Goal: Information Seeking & Learning: Learn about a topic

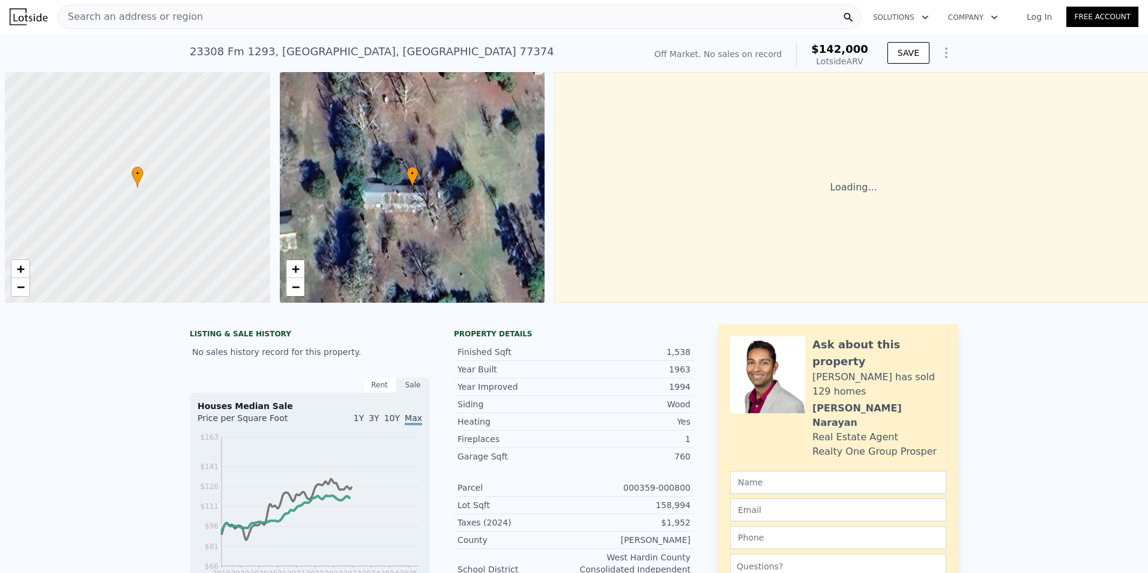
scroll to position [0, 5]
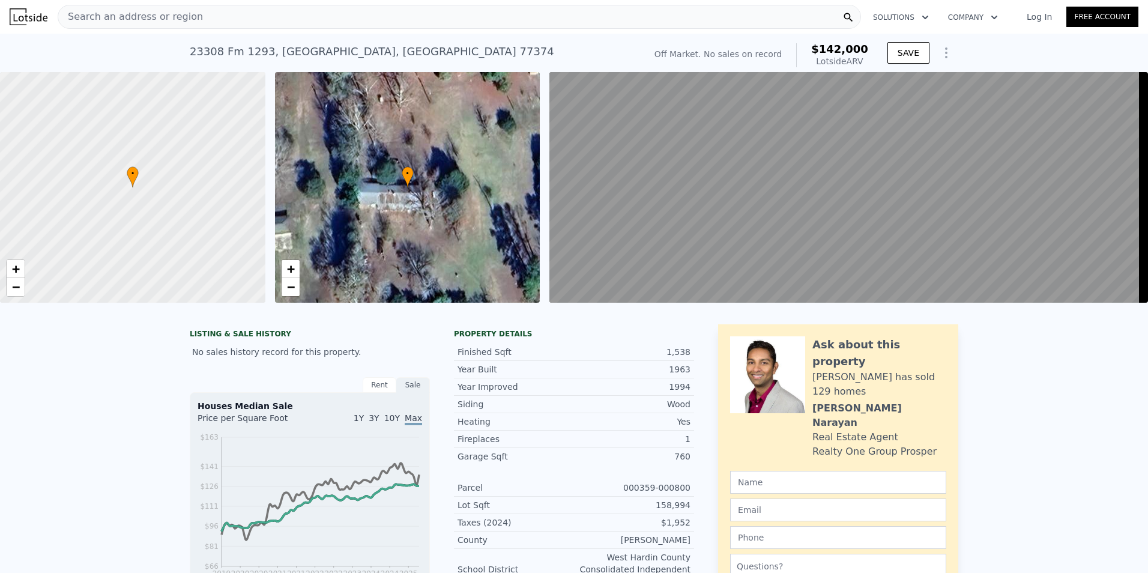
click at [113, 23] on span "Search an address or region" at bounding box center [130, 17] width 145 height 14
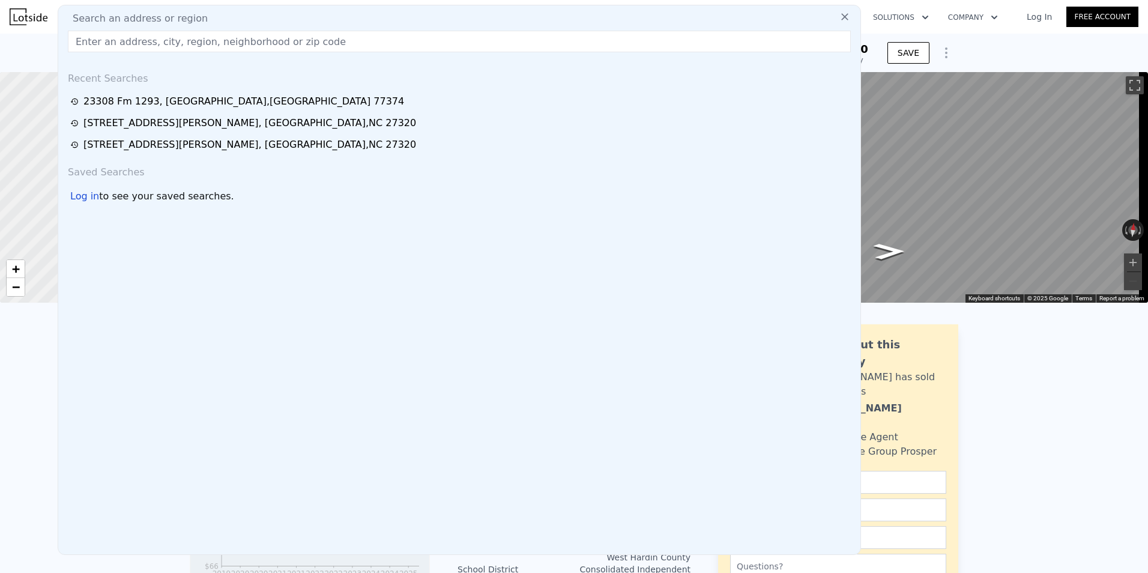
click at [113, 41] on input "text" at bounding box center [459, 42] width 783 height 22
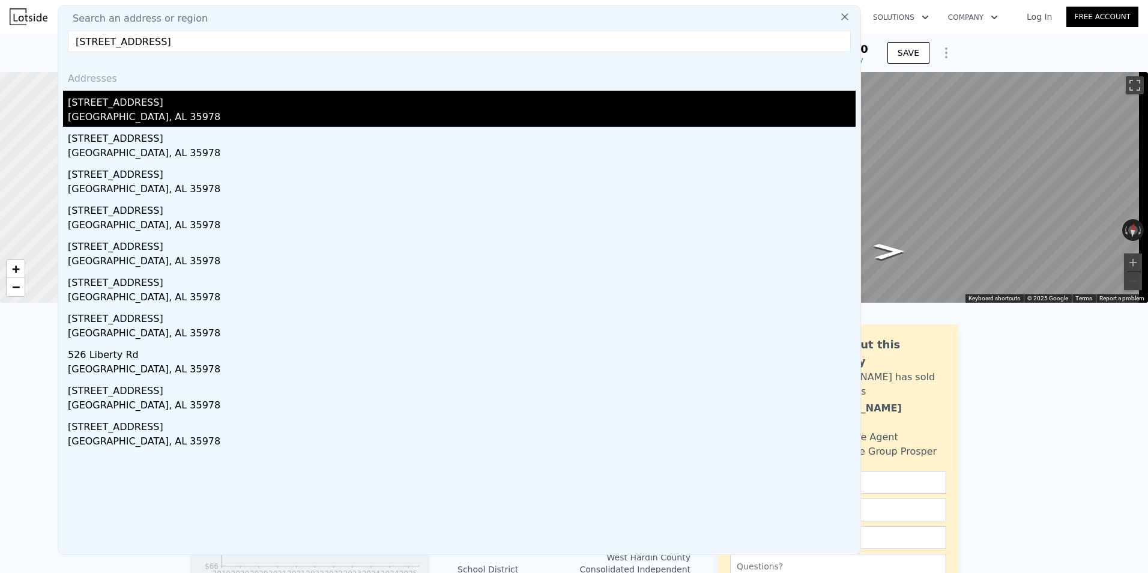
type input "157 Liberty Rd, Henagar, AL"
click at [118, 109] on div "157 Liberty Rd" at bounding box center [462, 100] width 788 height 19
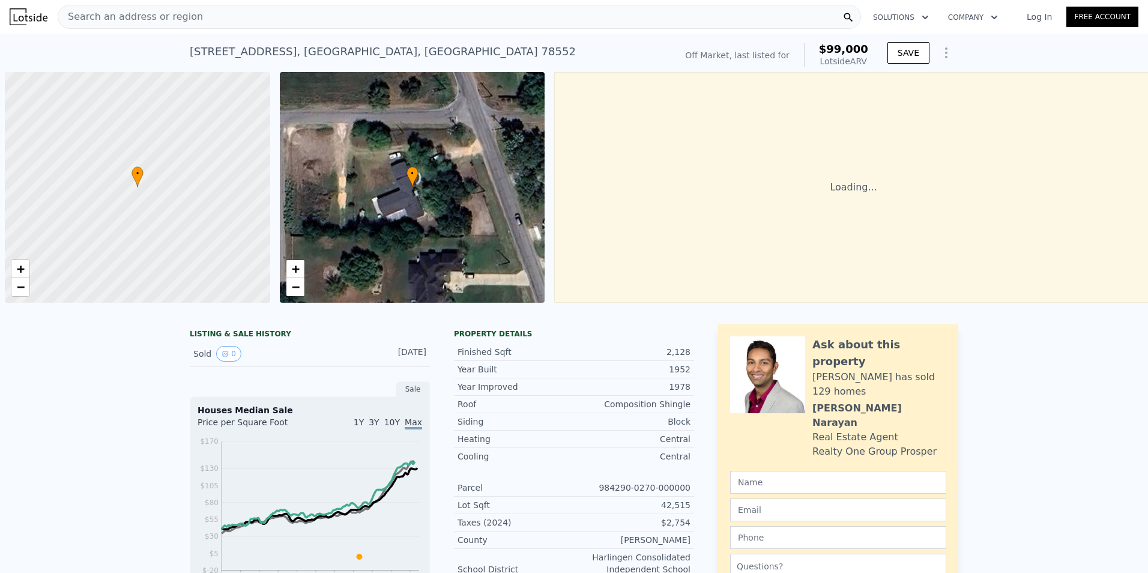
scroll to position [0, 5]
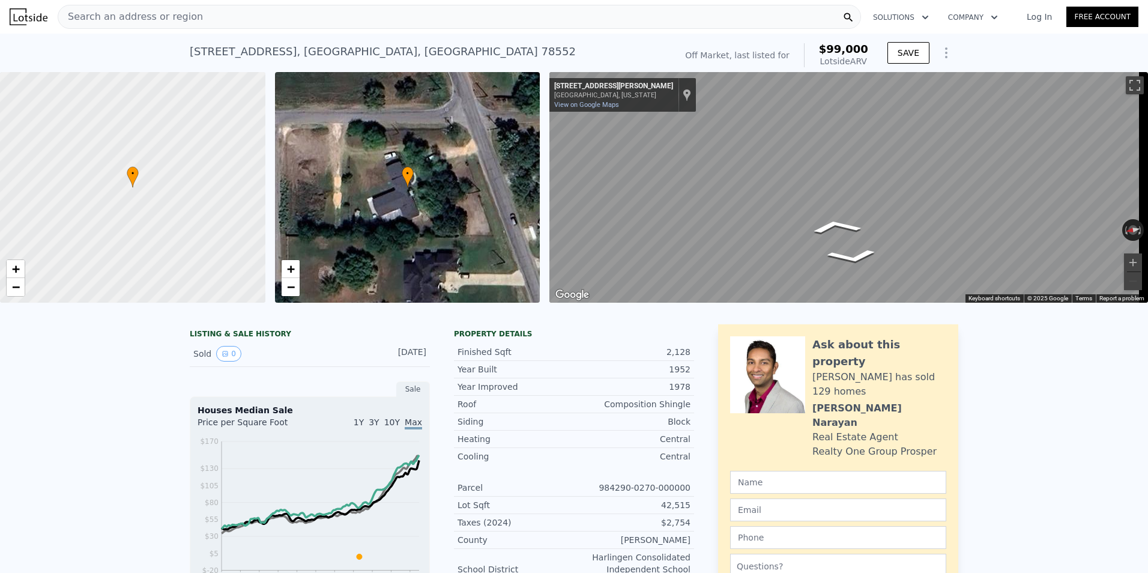
click at [228, 12] on div "Search an address or region" at bounding box center [459, 17] width 803 height 24
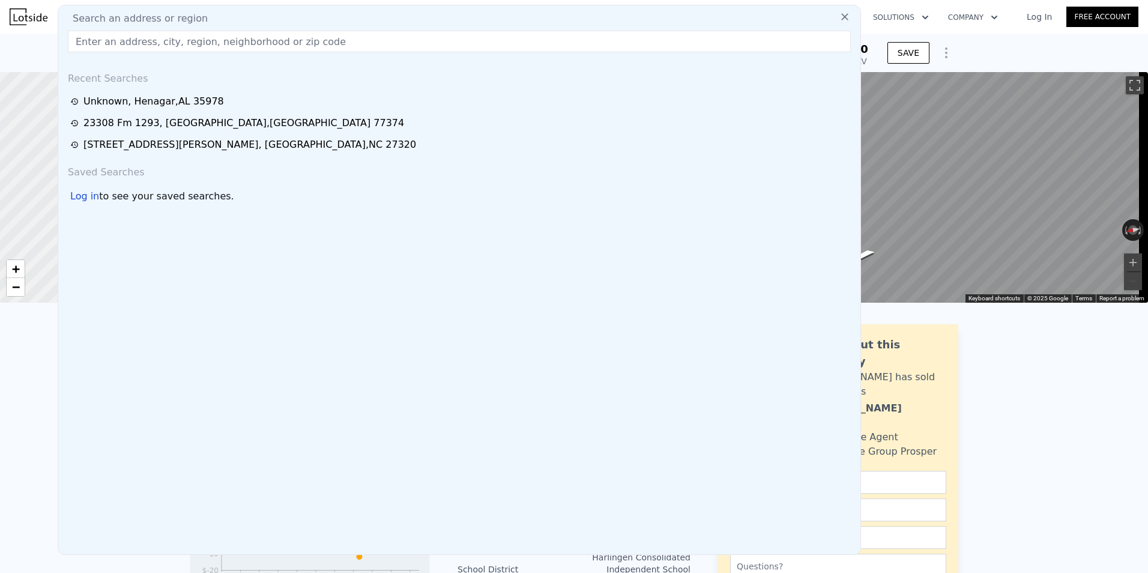
click at [183, 43] on input "text" at bounding box center [459, 42] width 783 height 22
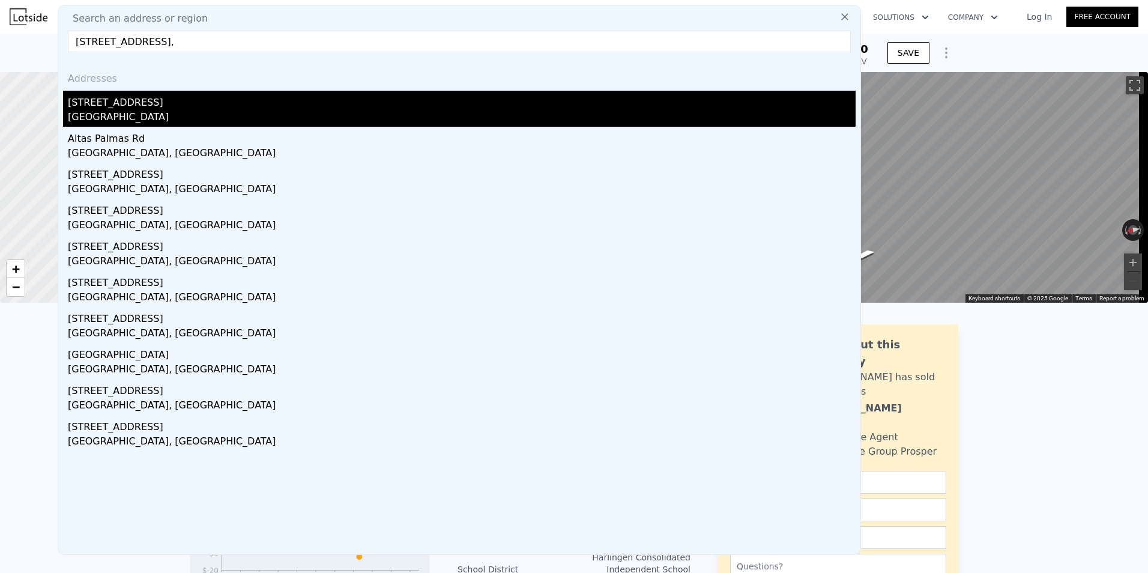
type input "[STREET_ADDRESS],"
click at [133, 113] on div "[GEOGRAPHIC_DATA]" at bounding box center [462, 118] width 788 height 17
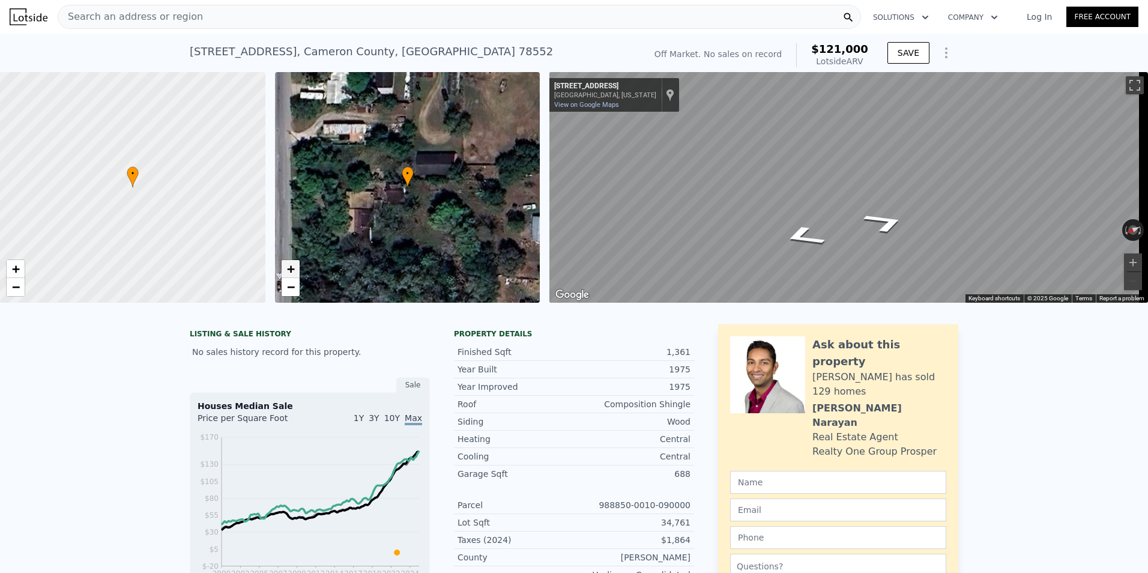
click at [295, 268] on link "+" at bounding box center [291, 269] width 18 height 18
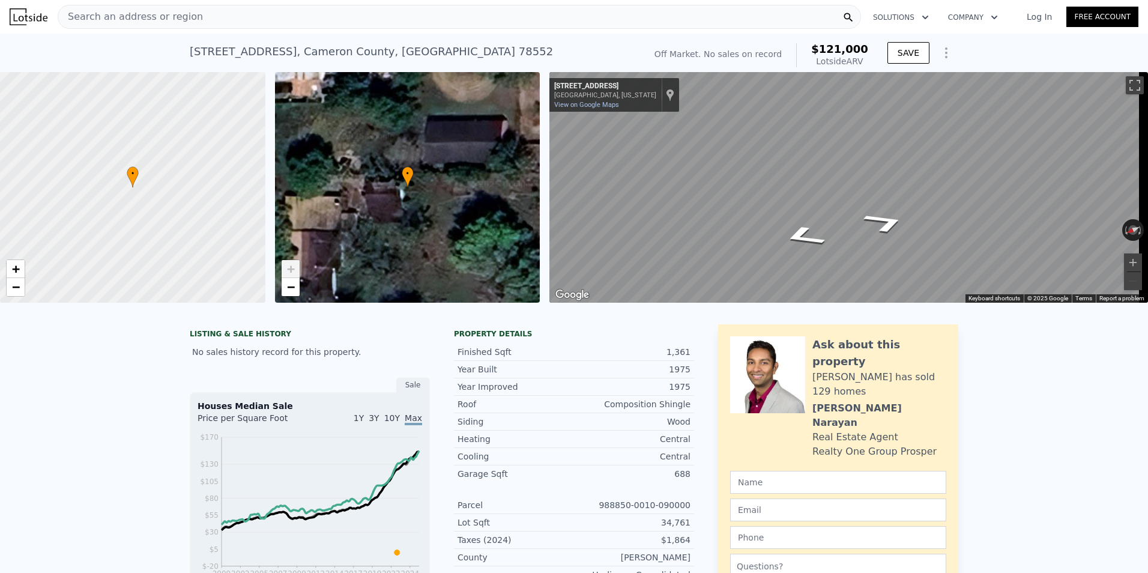
click at [295, 268] on link "+" at bounding box center [291, 269] width 18 height 18
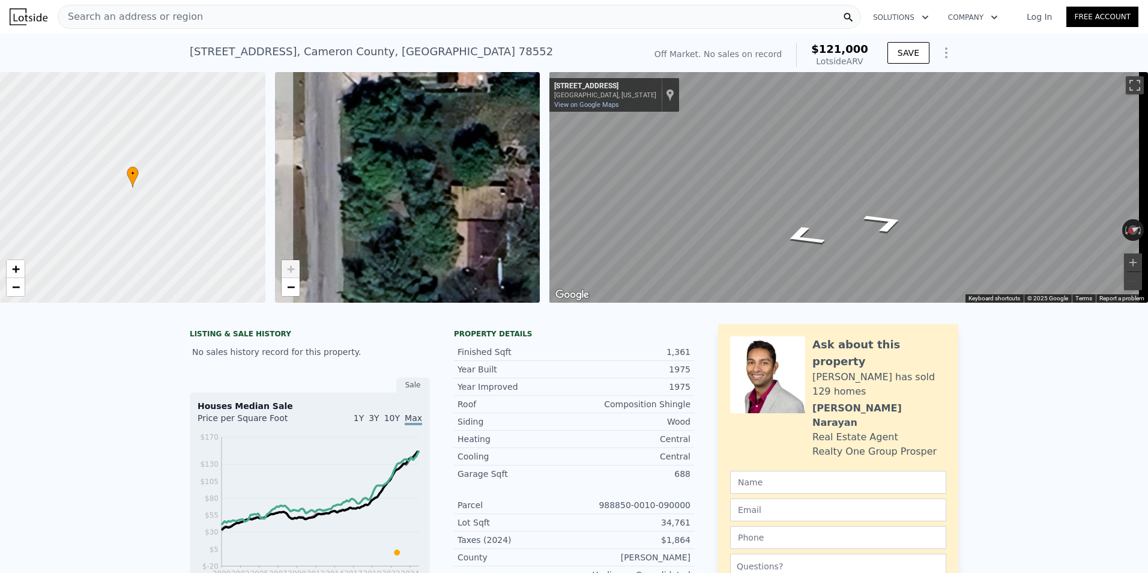
drag, startPoint x: 367, startPoint y: 219, endPoint x: 541, endPoint y: 207, distance: 174.5
click at [541, 207] on div "• + − • + − ← Move left → Move right ↑ Move up ↓ Move down + Zoom in - Zoom out…" at bounding box center [574, 187] width 1148 height 231
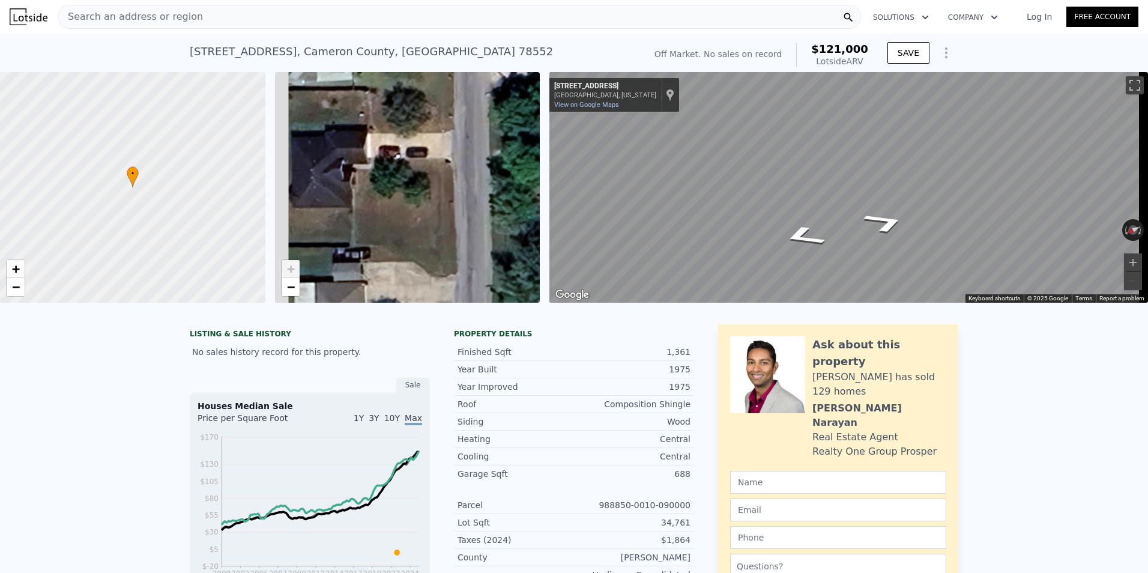
click at [550, 211] on div "• + − • + − ← Move left → Move right ↑ Move up ↓ Move down + Zoom in - Zoom out…" at bounding box center [574, 187] width 1148 height 231
click at [1130, 255] on button "Zoom in" at bounding box center [1133, 262] width 18 height 18
click at [189, 19] on div "Search an address or region" at bounding box center [459, 17] width 803 height 24
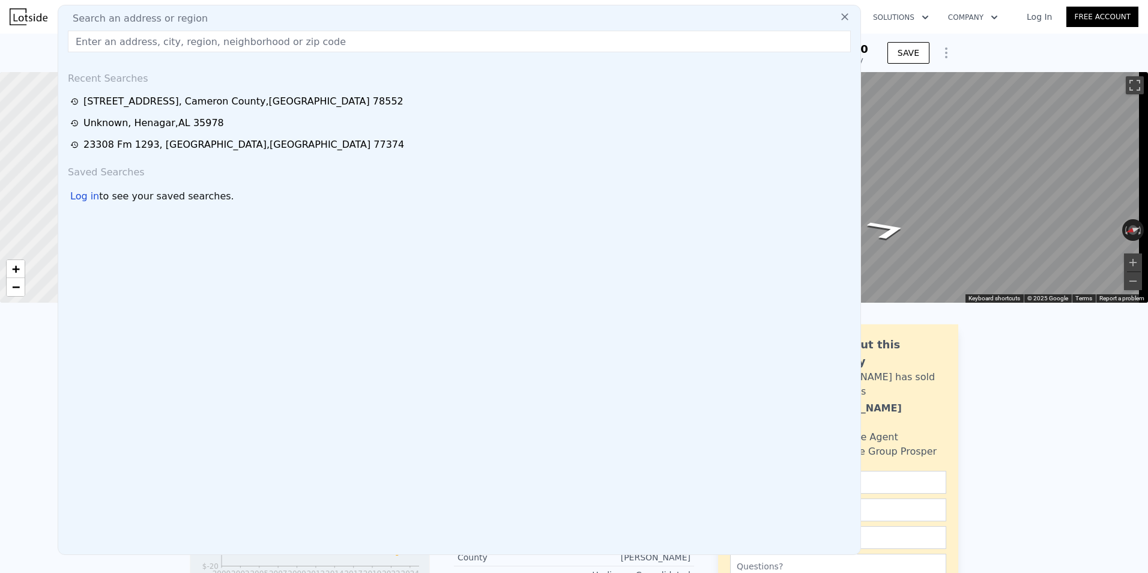
click at [154, 39] on input "text" at bounding box center [459, 42] width 783 height 22
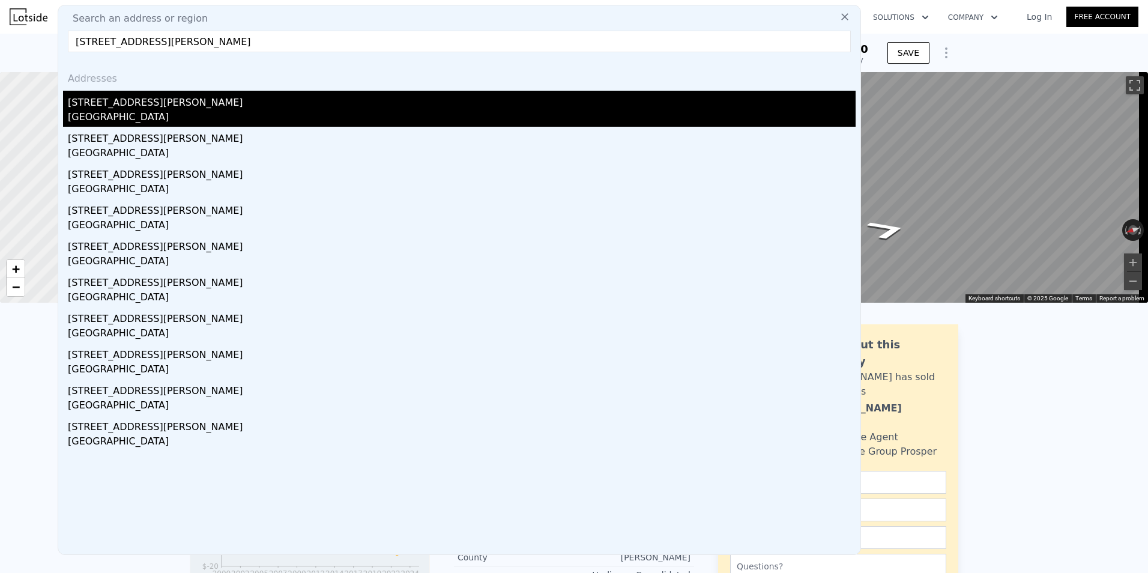
type input "[STREET_ADDRESS][PERSON_NAME]"
click at [132, 104] on div "[STREET_ADDRESS][PERSON_NAME]" at bounding box center [462, 100] width 788 height 19
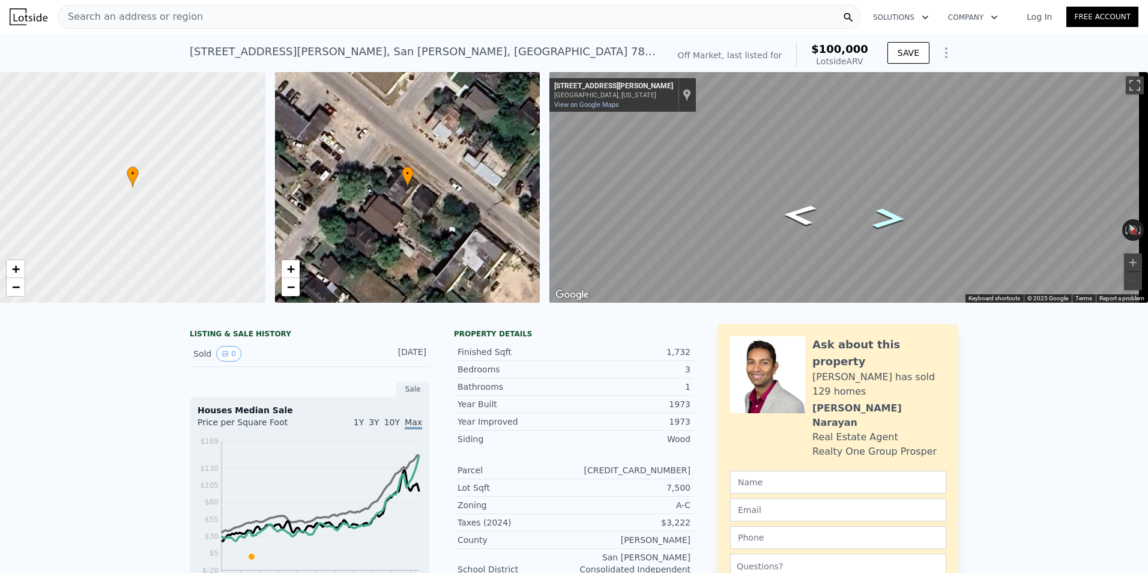
click at [885, 220] on icon "Go Northwest, E Stenger St" at bounding box center [889, 219] width 61 height 31
click at [894, 217] on icon "Go Northwest, E Stenger St" at bounding box center [889, 219] width 61 height 31
click at [851, 194] on icon "Go Southwest, N Dick Dowling St" at bounding box center [852, 199] width 80 height 26
click at [886, 197] on icon "Go Southwest, N Dick Dowling St" at bounding box center [877, 199] width 88 height 37
click at [887, 197] on icon "Go Southwest, N Dick Dowling St" at bounding box center [877, 199] width 88 height 37
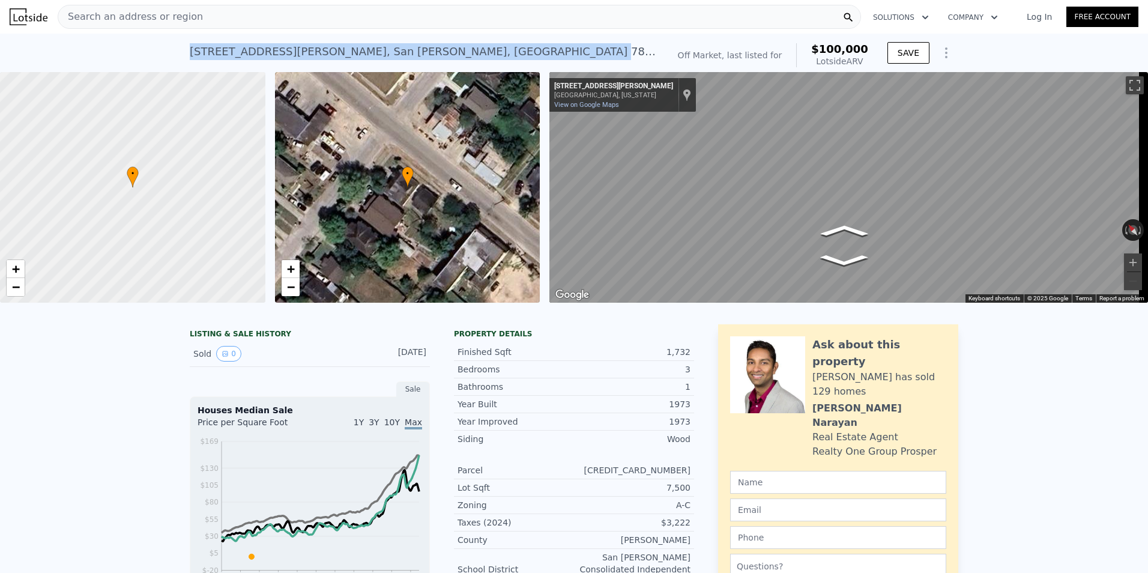
drag, startPoint x: 372, startPoint y: 55, endPoint x: 179, endPoint y: 55, distance: 193.4
click at [179, 55] on div "[STREET_ADDRESS][PERSON_NAME] No sales on record (~ARV $100k ) Off Market, last…" at bounding box center [574, 53] width 1148 height 38
copy div "[STREET_ADDRESS][PERSON_NAME]"
click at [108, 19] on span "Search an address or region" at bounding box center [130, 17] width 145 height 14
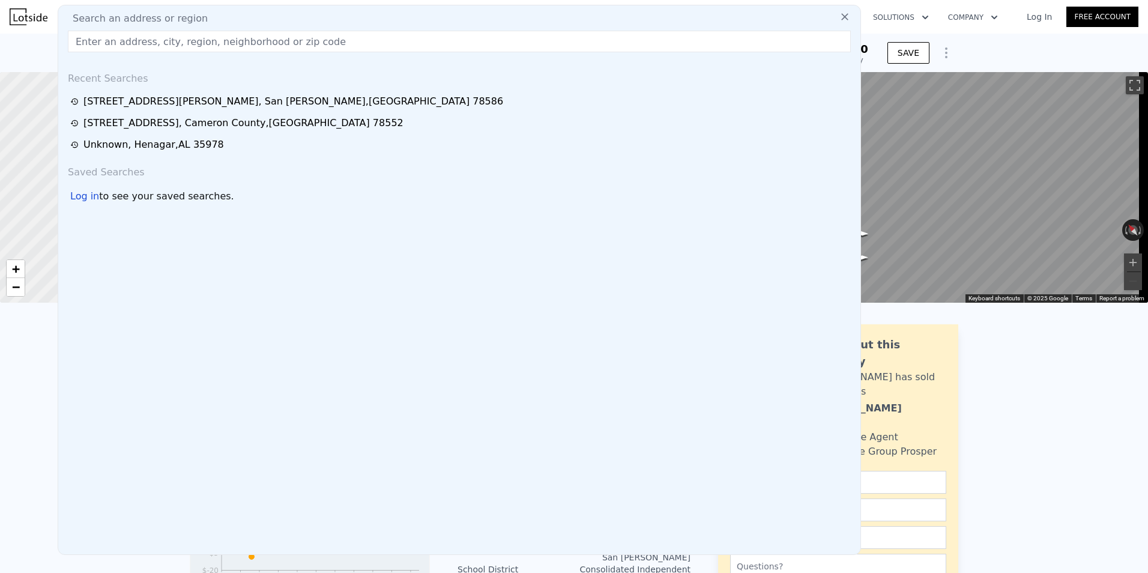
click at [118, 42] on input "text" at bounding box center [459, 42] width 783 height 22
type input "[STREET_ADDRESS]"
